Goal: Information Seeking & Learning: Learn about a topic

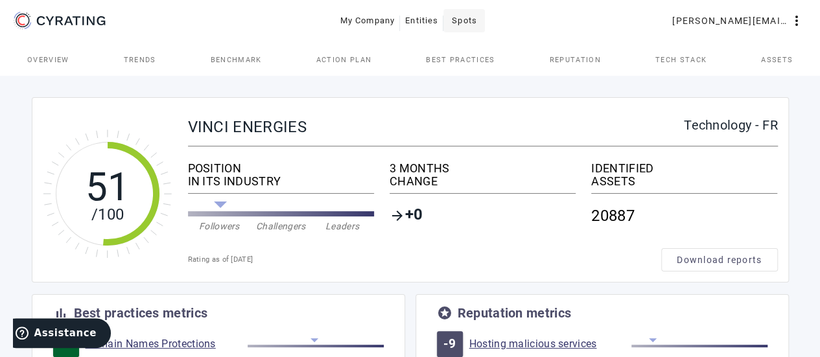
click at [472, 21] on span "Spots" at bounding box center [464, 20] width 25 height 21
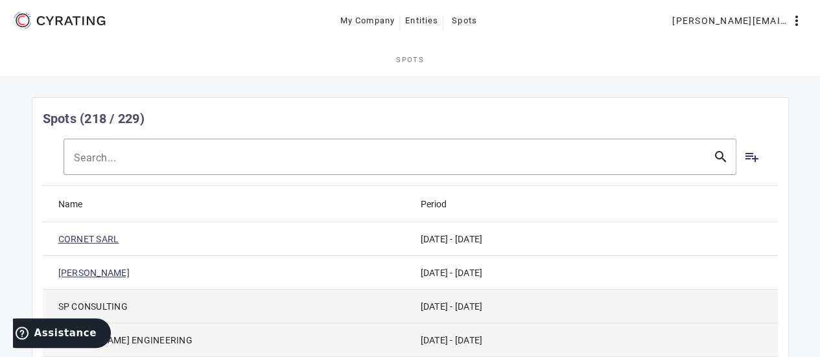
click at [106, 238] on link "CORNET SARL" at bounding box center [88, 239] width 61 height 13
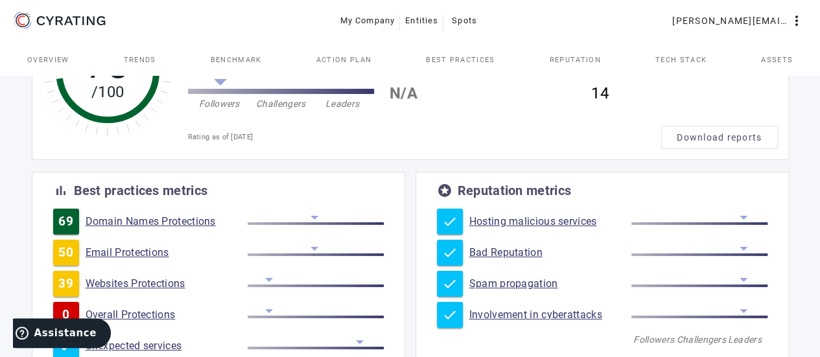
scroll to position [34, 0]
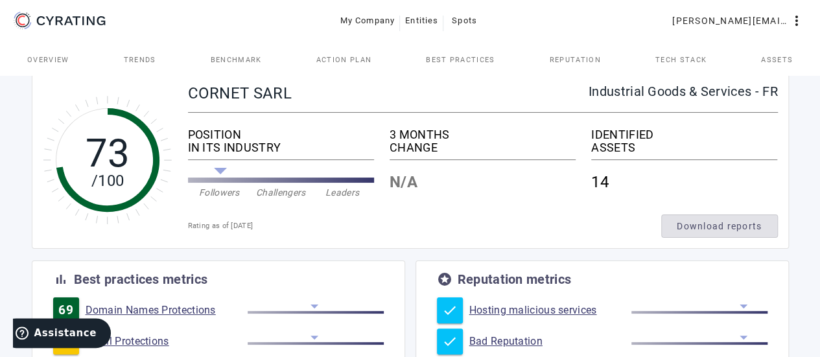
click at [737, 228] on span "Download reports" at bounding box center [719, 226] width 85 height 13
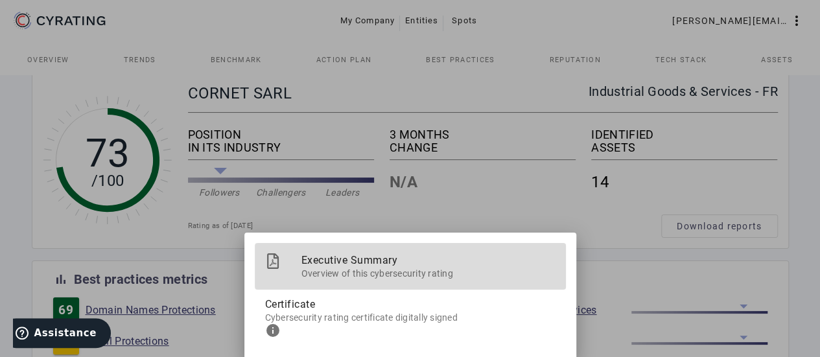
click at [501, 277] on span "Overview of this cybersecurity rating" at bounding box center [428, 272] width 254 height 16
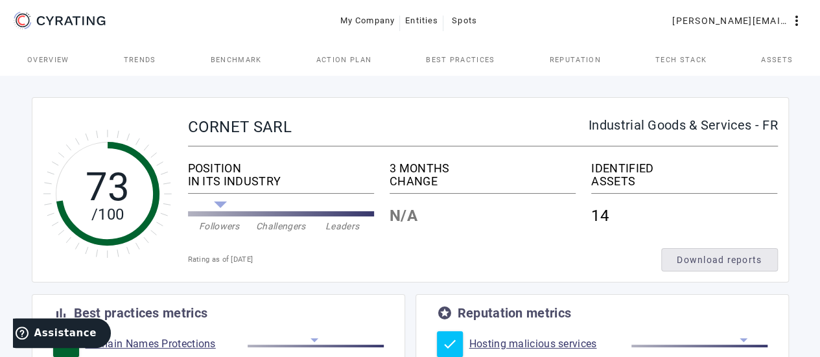
click at [689, 63] on span "Tech Stack" at bounding box center [680, 59] width 51 height 7
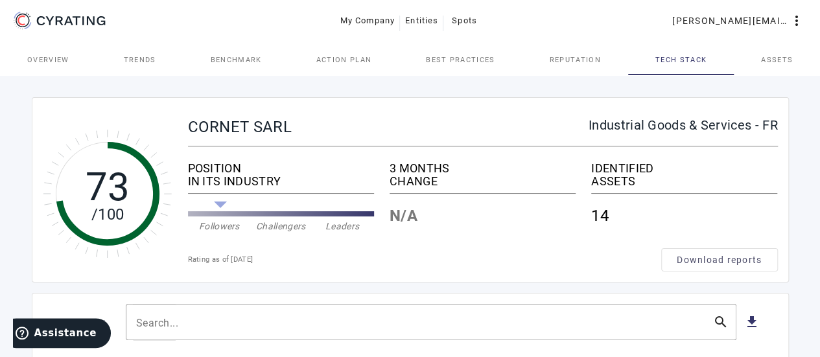
click at [32, 60] on span "Overview" at bounding box center [48, 59] width 42 height 7
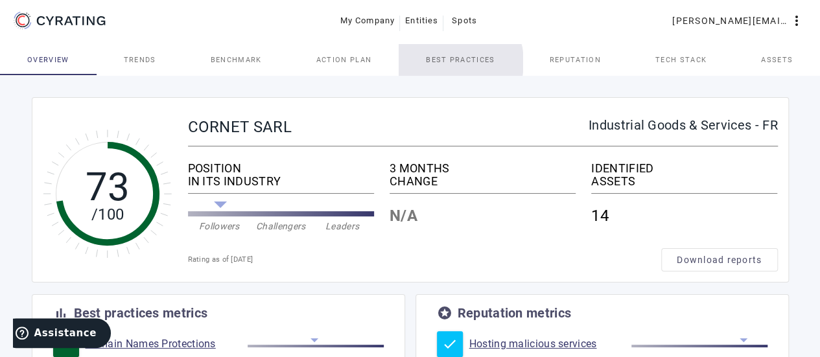
click at [452, 62] on span "Best practices" at bounding box center [460, 59] width 69 height 7
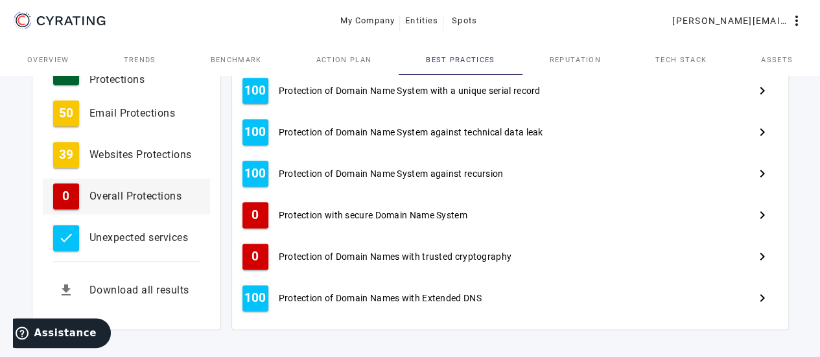
scroll to position [710, 0]
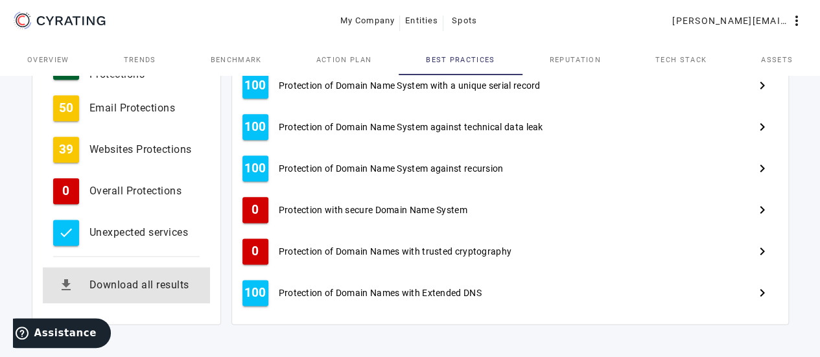
click at [170, 277] on div "Download all results" at bounding box center [144, 285] width 110 height 16
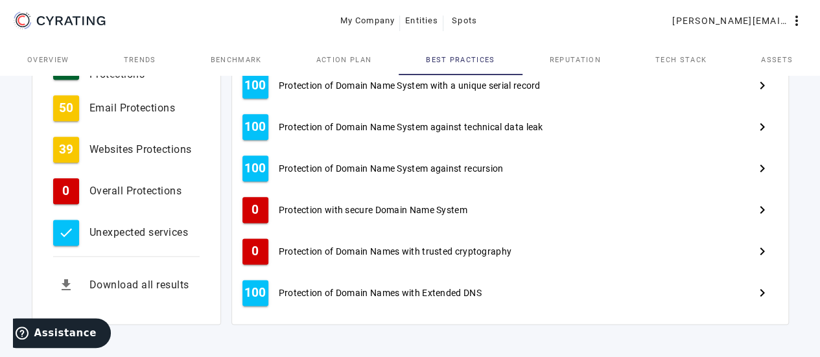
click at [568, 56] on span "Reputation" at bounding box center [575, 59] width 51 height 7
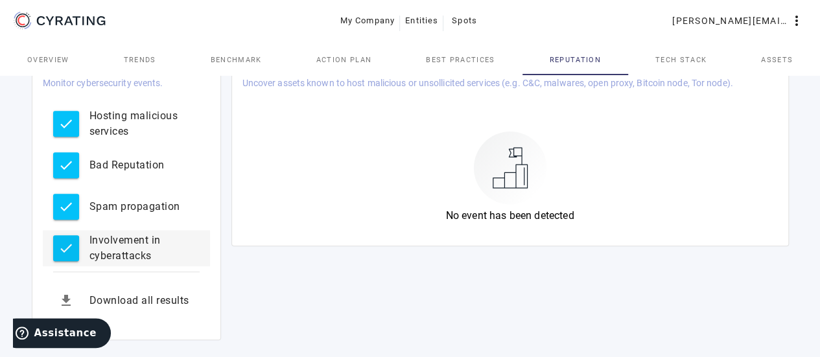
scroll to position [275, 0]
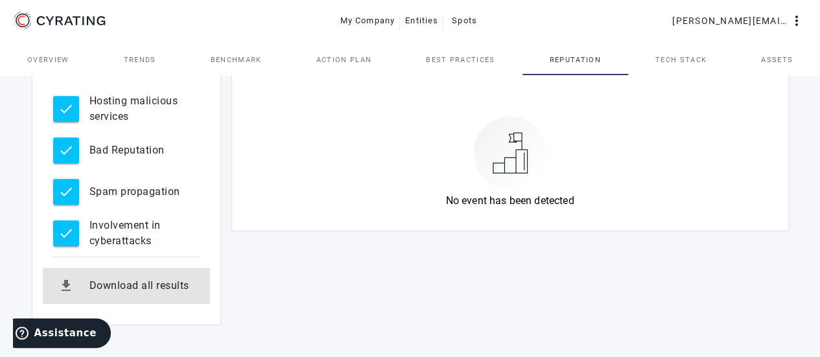
click at [156, 278] on div "Download all results" at bounding box center [144, 286] width 110 height 16
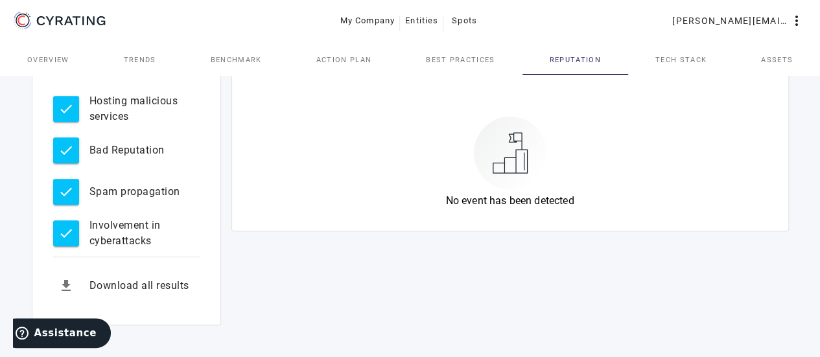
click at [7, 151] on div "73 /100 CORNET SARL Industrial Goods & Services - FR POSITION IN ITS INDUSTRY F…" at bounding box center [410, 78] width 820 height 561
click at [772, 60] on span "Assets" at bounding box center [777, 59] width 32 height 7
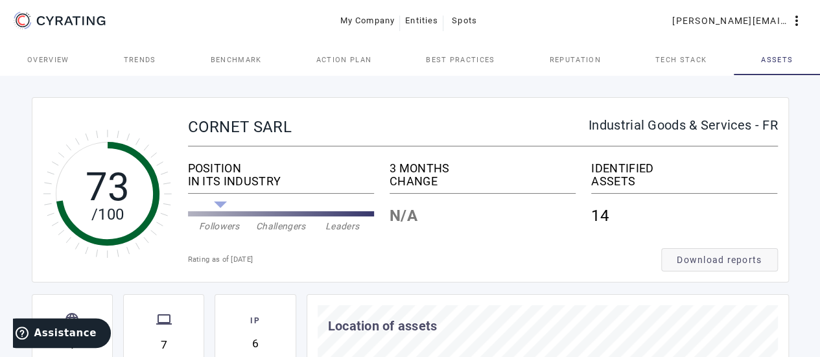
click at [699, 260] on span "Download reports" at bounding box center [719, 259] width 85 height 13
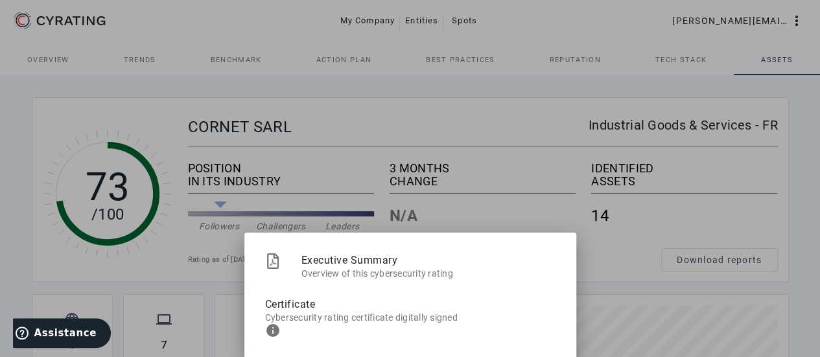
click at [639, 238] on div at bounding box center [410, 178] width 820 height 357
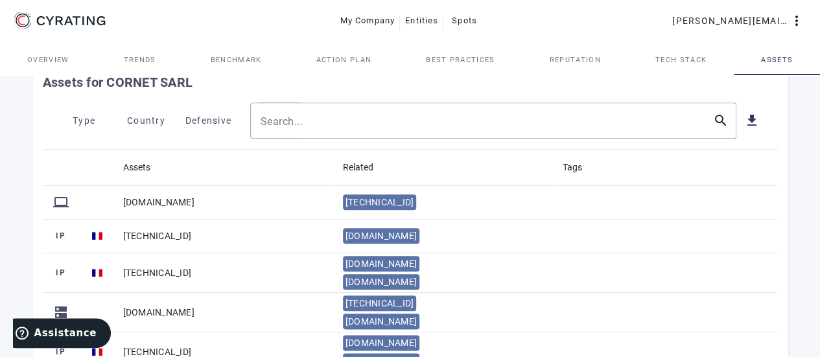
scroll to position [534, 0]
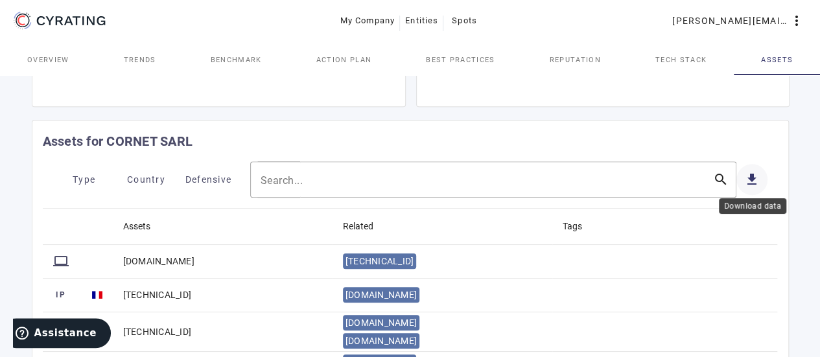
click at [753, 177] on mat-icon "get_app" at bounding box center [752, 180] width 16 height 16
click at [10, 45] on link "Overview" at bounding box center [48, 59] width 97 height 31
